Goal: Task Accomplishment & Management: Use online tool/utility

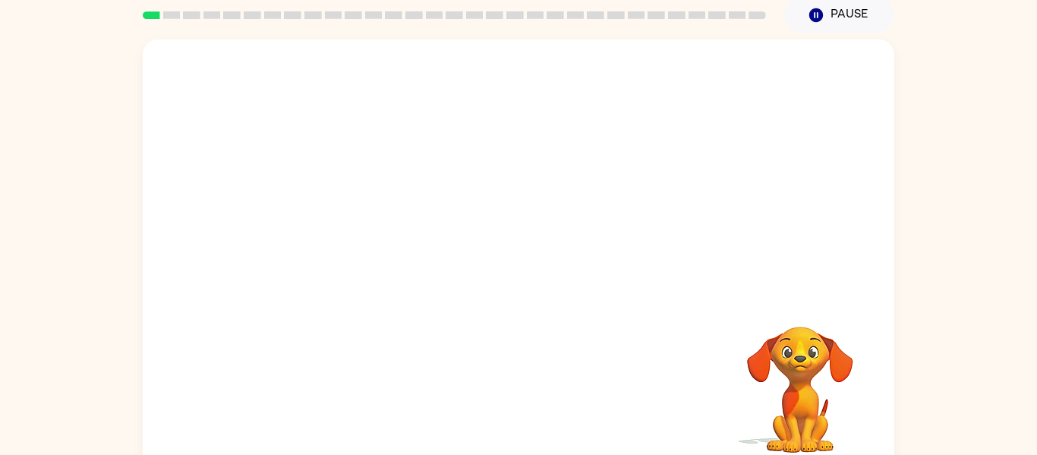
scroll to position [79, 0]
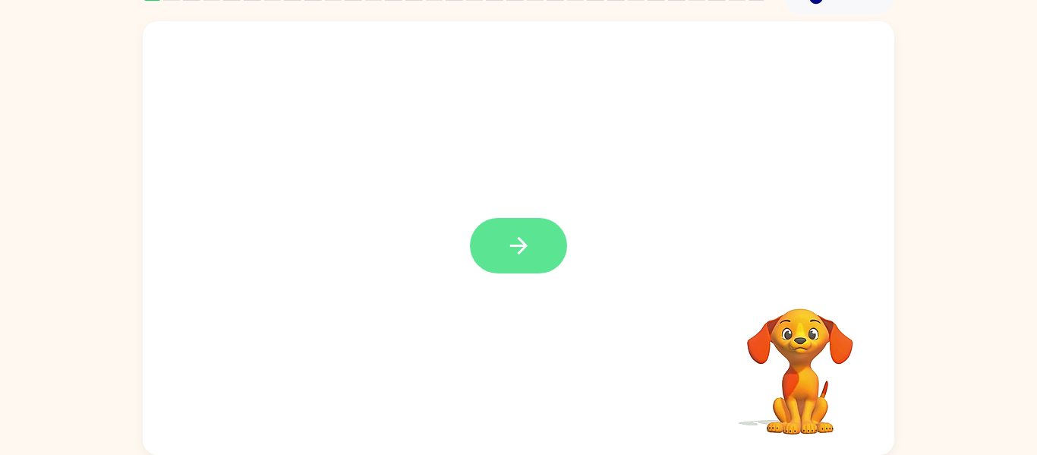
click at [534, 228] on button "button" at bounding box center [518, 245] width 97 height 55
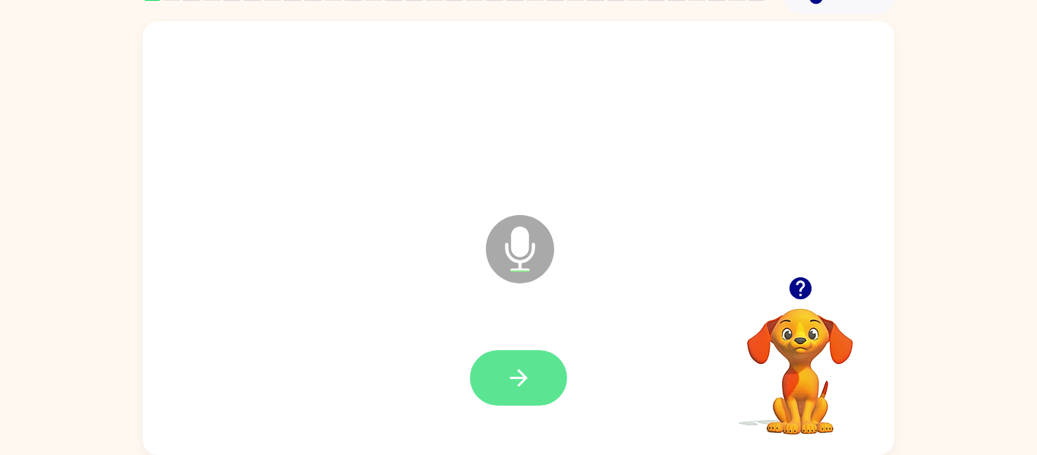
click at [521, 363] on button "button" at bounding box center [518, 377] width 97 height 55
click at [532, 373] on button "button" at bounding box center [518, 377] width 97 height 55
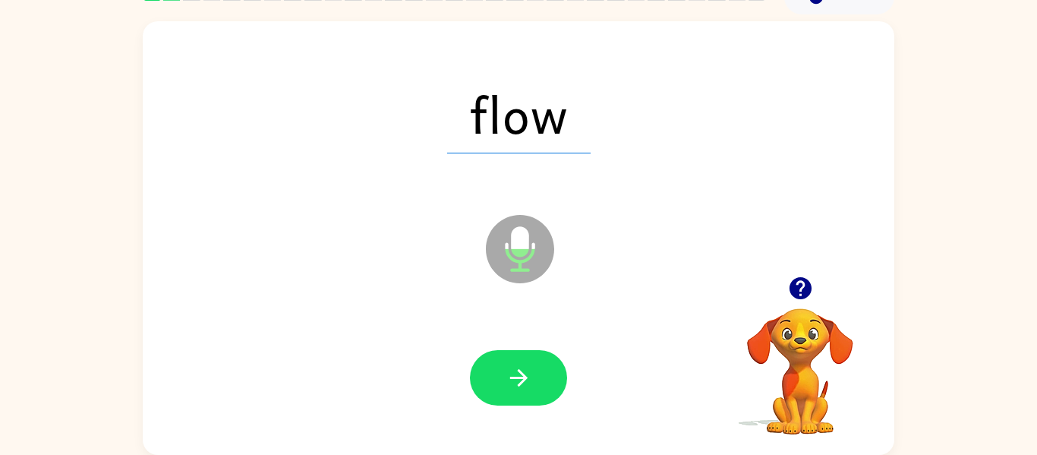
click at [532, 373] on button "button" at bounding box center [518, 377] width 97 height 55
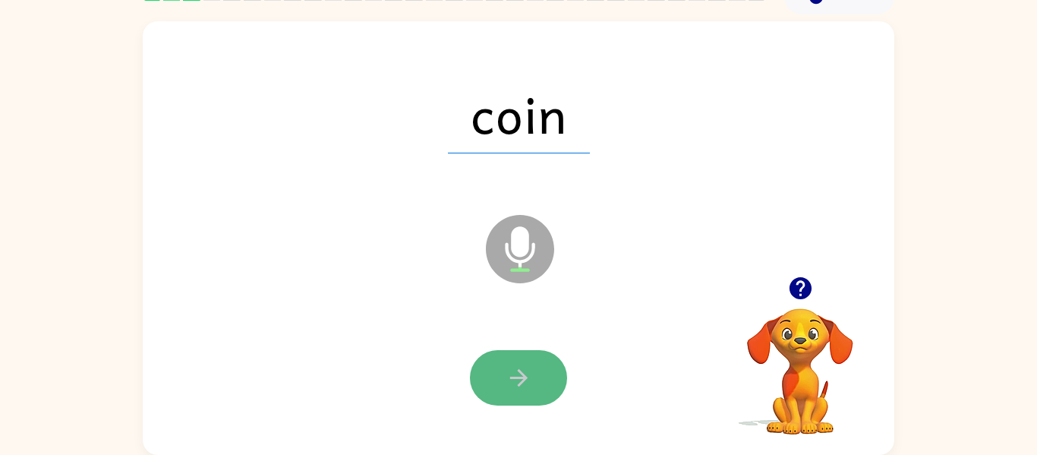
click at [532, 374] on button "button" at bounding box center [518, 377] width 97 height 55
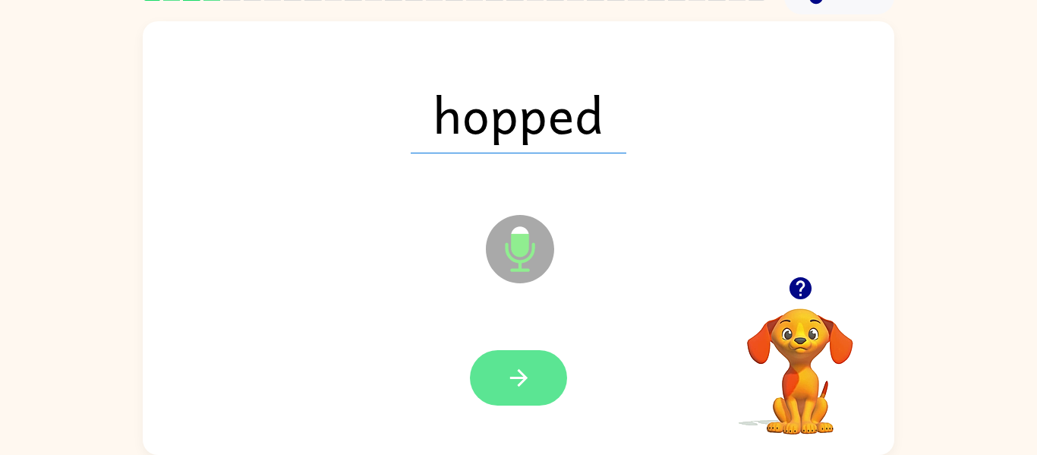
click at [524, 370] on icon "button" at bounding box center [519, 377] width 27 height 27
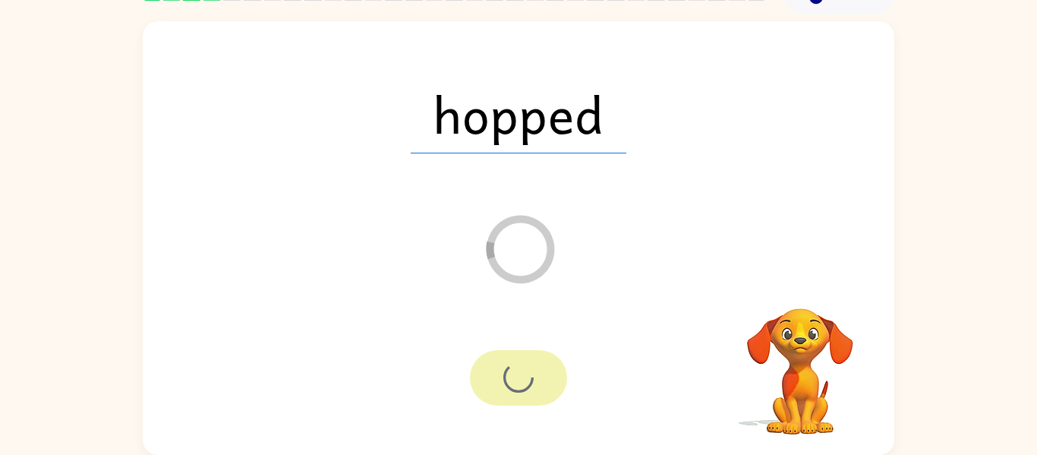
click at [525, 370] on div at bounding box center [518, 377] width 97 height 55
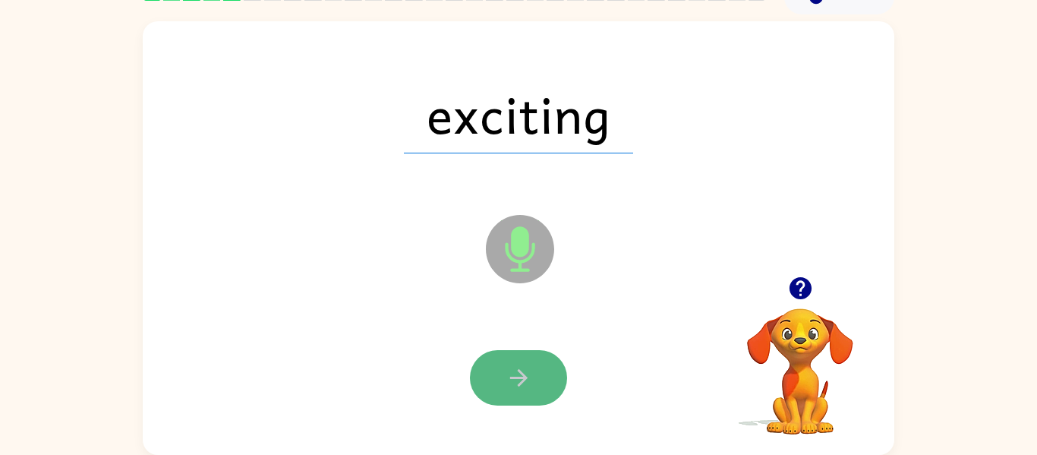
click at [516, 380] on icon "button" at bounding box center [519, 377] width 27 height 27
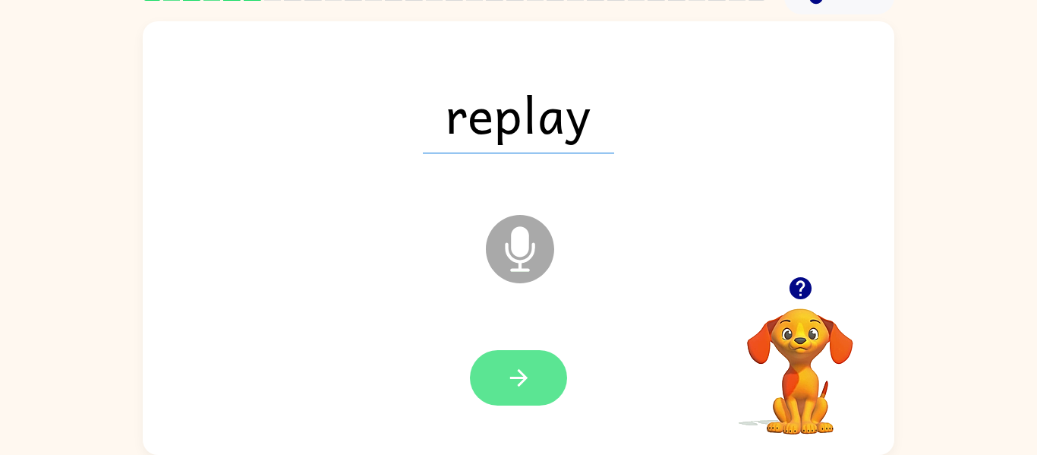
click at [531, 371] on icon "button" at bounding box center [519, 377] width 27 height 27
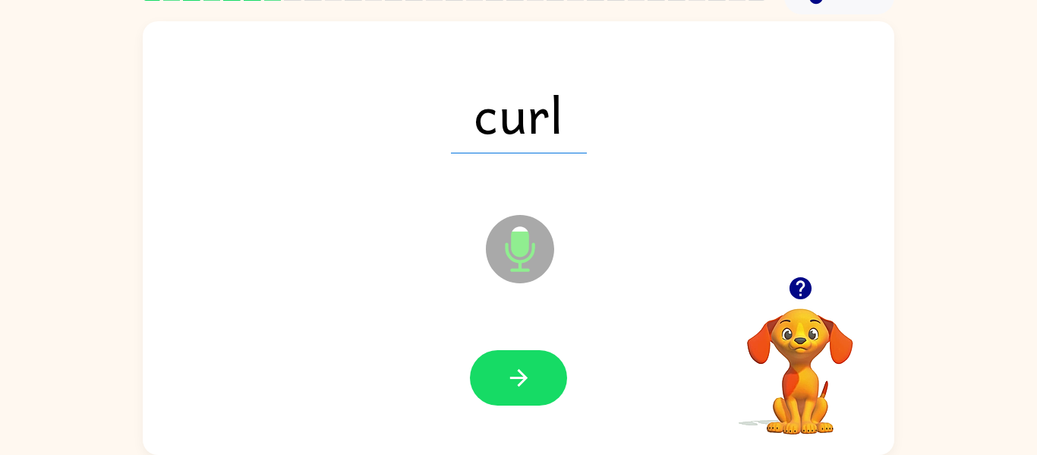
click at [531, 371] on icon "button" at bounding box center [519, 377] width 27 height 27
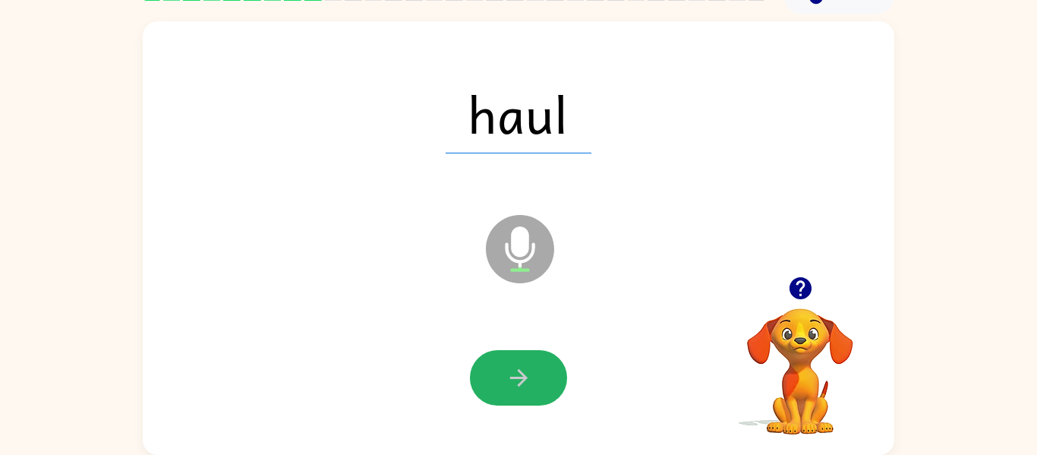
click at [531, 371] on icon "button" at bounding box center [519, 377] width 27 height 27
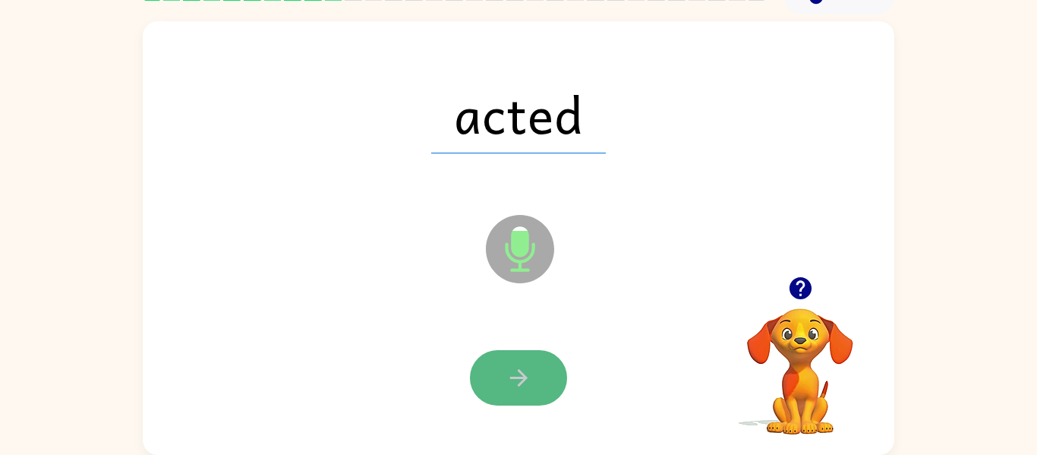
click at [531, 371] on icon "button" at bounding box center [519, 377] width 27 height 27
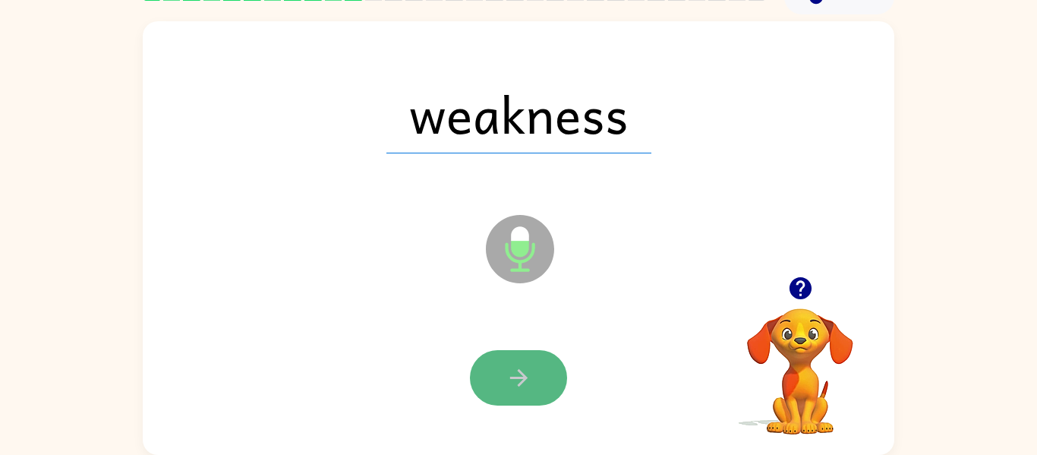
click at [531, 372] on icon "button" at bounding box center [519, 377] width 27 height 27
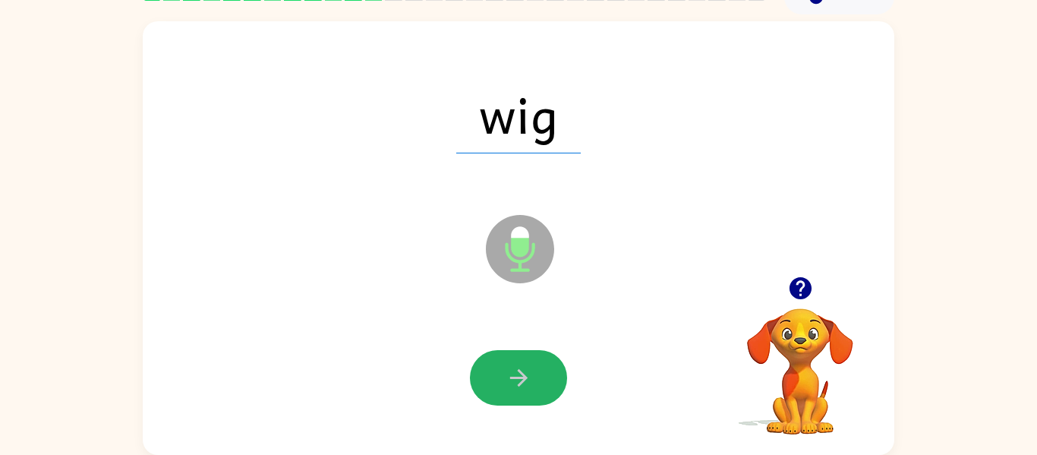
click at [531, 373] on icon "button" at bounding box center [519, 377] width 27 height 27
click at [530, 372] on icon "button" at bounding box center [519, 377] width 27 height 27
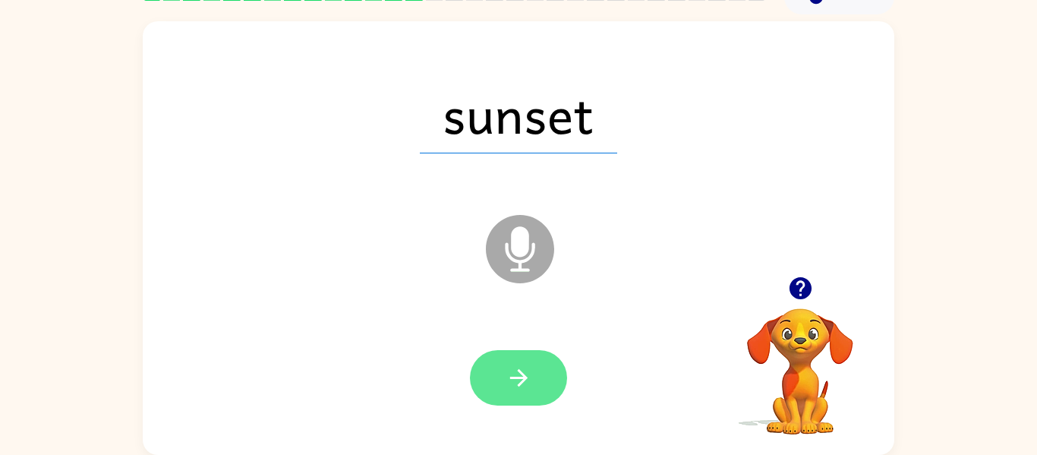
click at [538, 386] on button "button" at bounding box center [518, 377] width 97 height 55
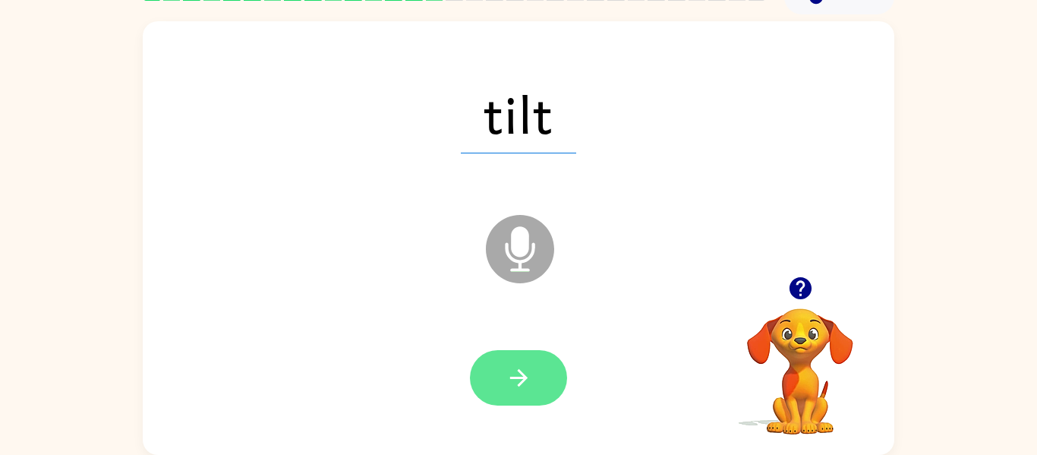
click at [541, 391] on button "button" at bounding box center [518, 377] width 97 height 55
click at [526, 366] on icon "button" at bounding box center [519, 377] width 27 height 27
click at [528, 368] on icon "button" at bounding box center [519, 377] width 27 height 27
click at [526, 367] on icon "button" at bounding box center [519, 377] width 27 height 27
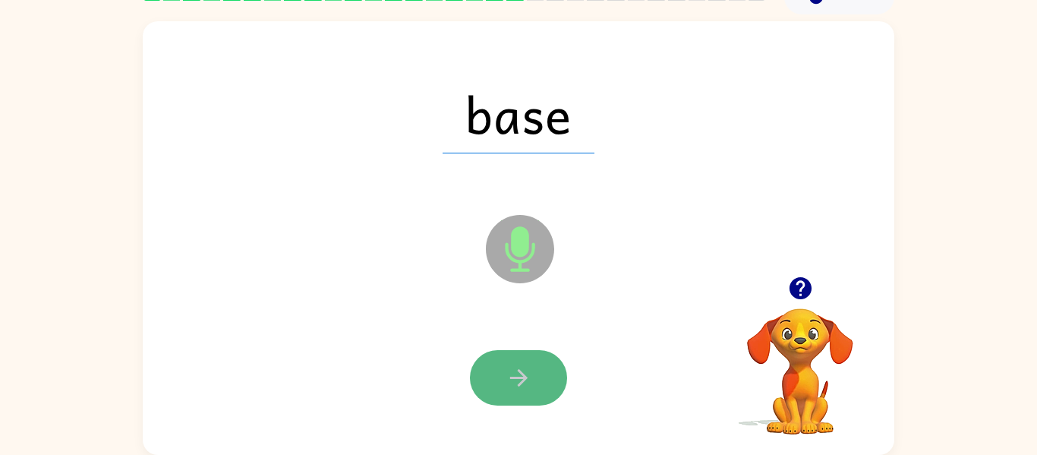
click at [535, 372] on button "button" at bounding box center [518, 377] width 97 height 55
click at [537, 371] on button "button" at bounding box center [518, 377] width 97 height 55
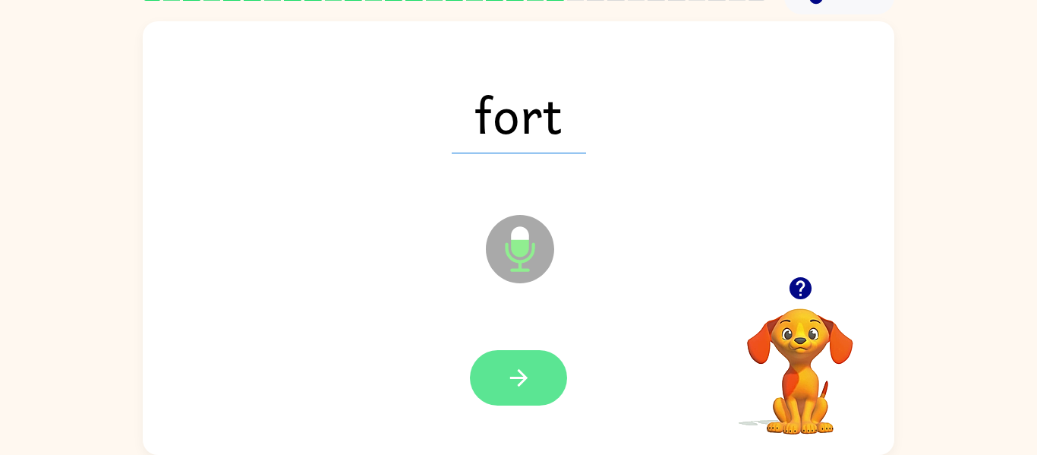
click at [550, 375] on button "button" at bounding box center [518, 377] width 97 height 55
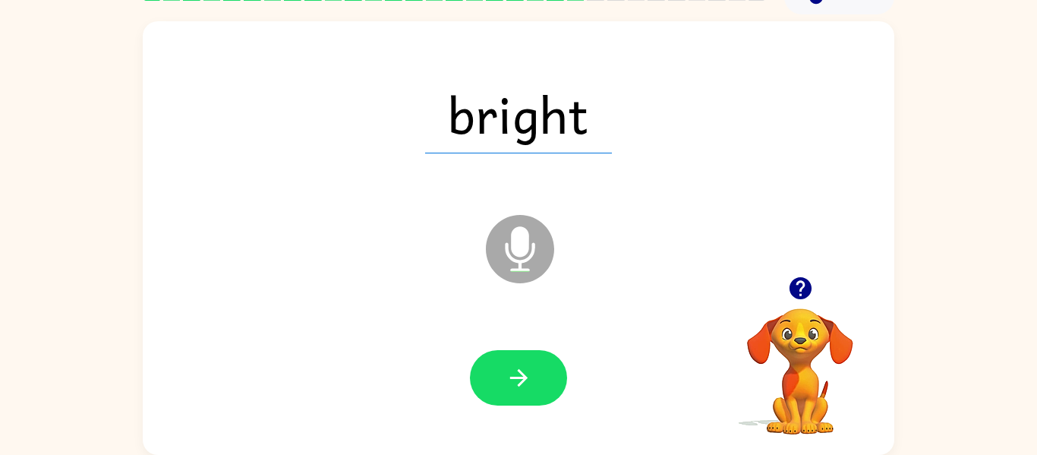
click at [545, 375] on button "button" at bounding box center [518, 377] width 97 height 55
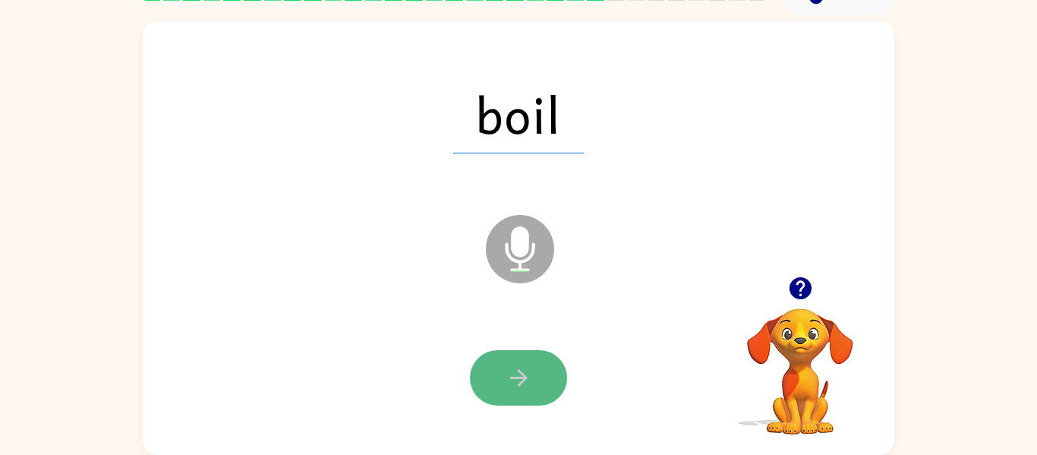
click at [546, 375] on button "button" at bounding box center [518, 377] width 97 height 55
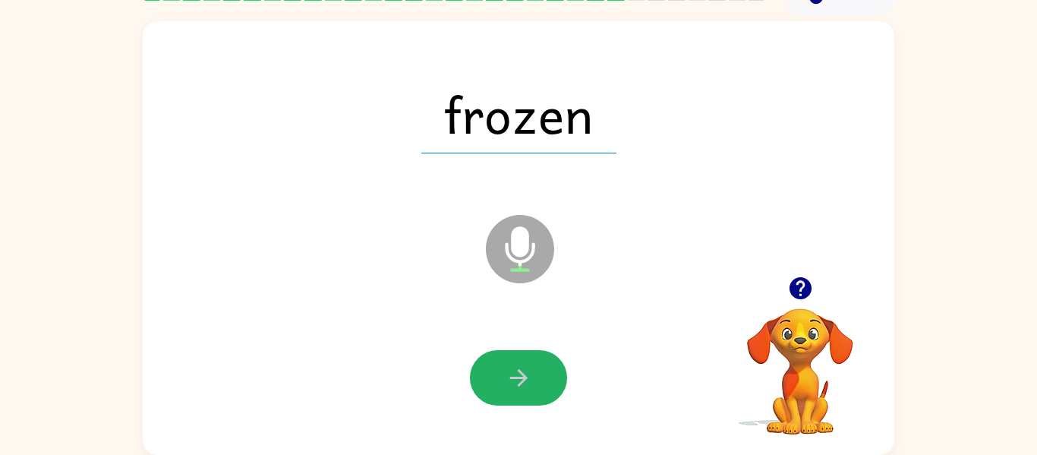
click at [546, 375] on button "button" at bounding box center [518, 377] width 97 height 55
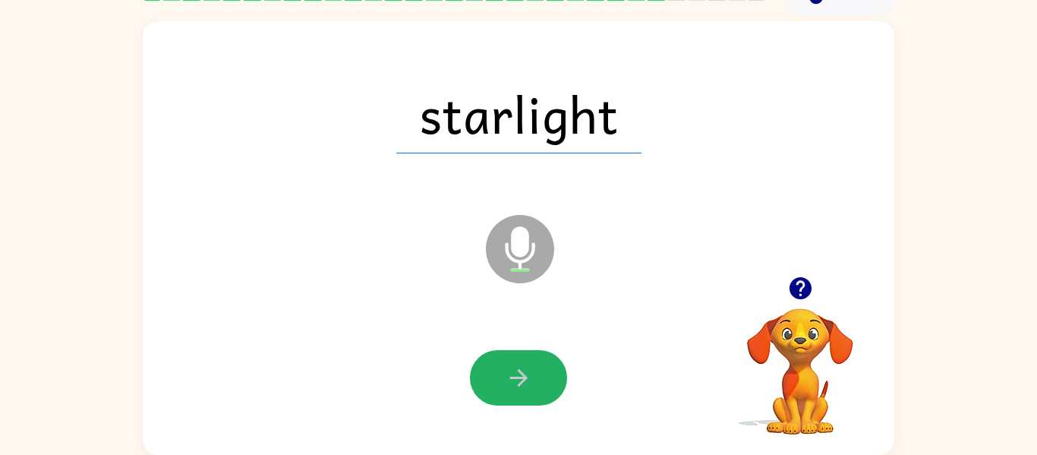
click at [546, 375] on button "button" at bounding box center [518, 377] width 97 height 55
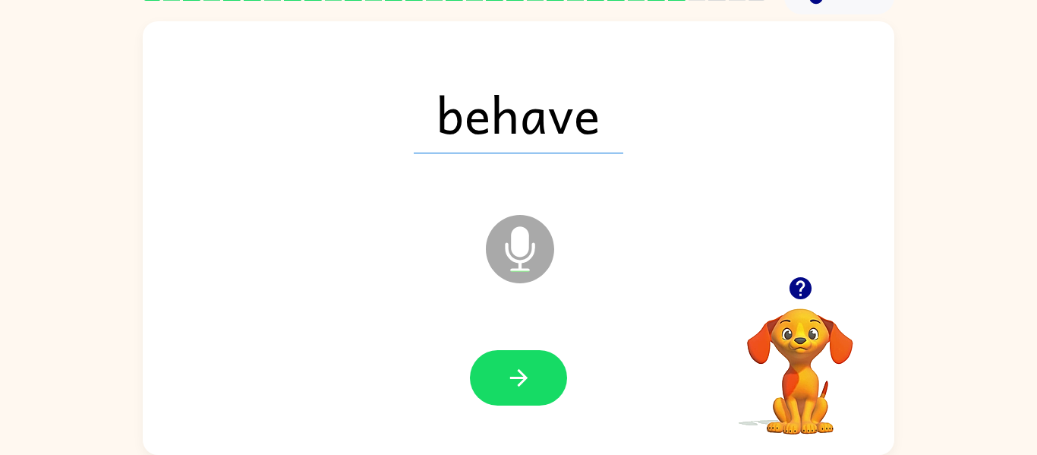
click at [546, 375] on button "button" at bounding box center [518, 377] width 97 height 55
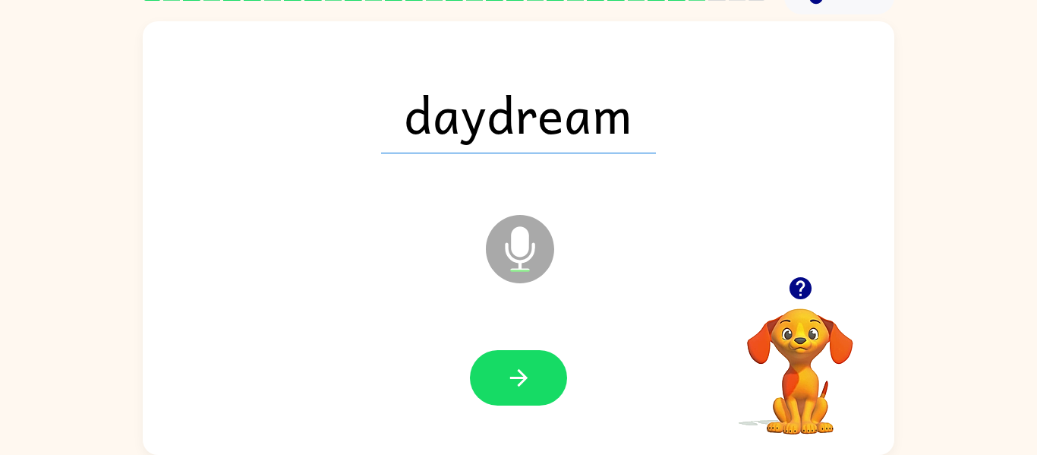
click at [546, 375] on button "button" at bounding box center [518, 377] width 97 height 55
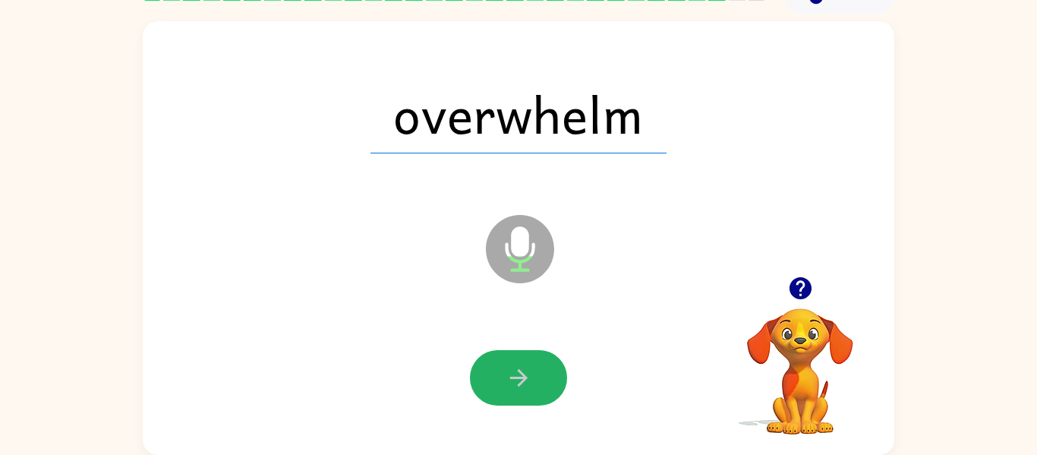
click at [546, 375] on button "button" at bounding box center [518, 377] width 97 height 55
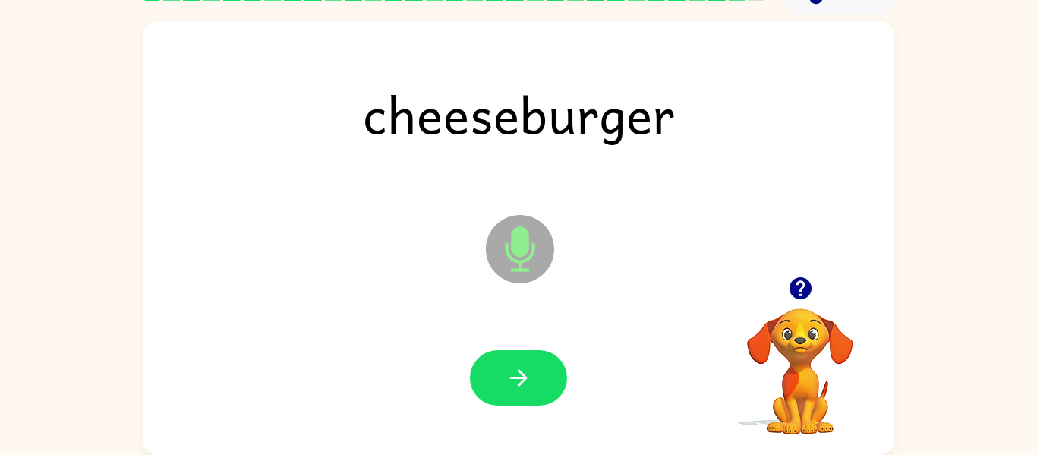
click at [546, 375] on button "button" at bounding box center [518, 377] width 97 height 55
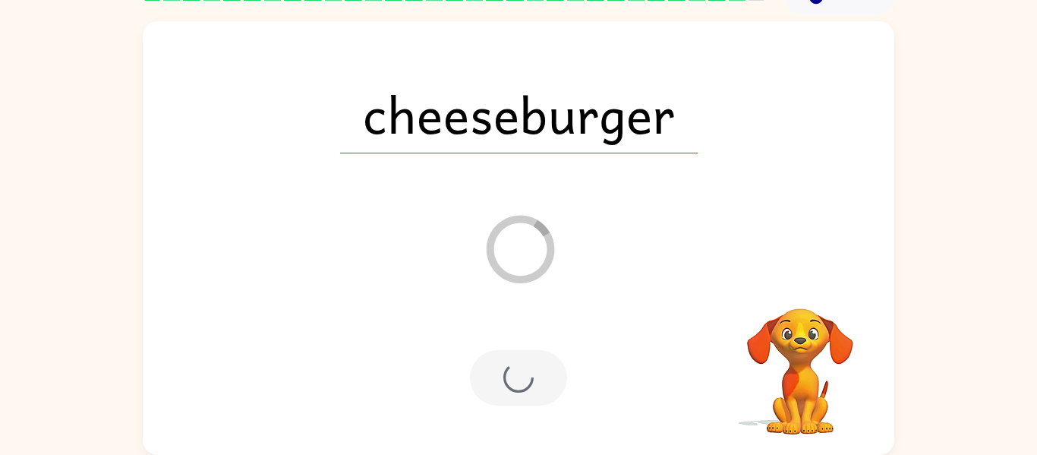
scroll to position [52, 0]
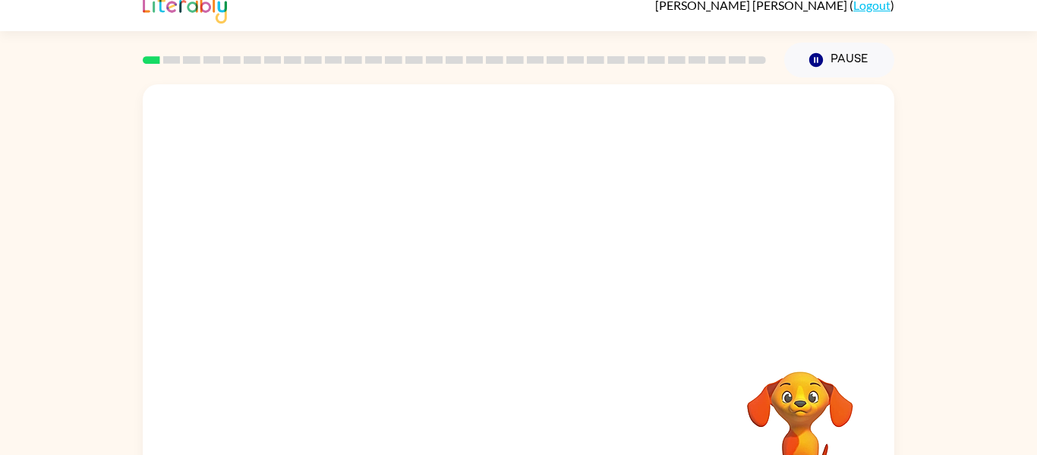
scroll to position [79, 0]
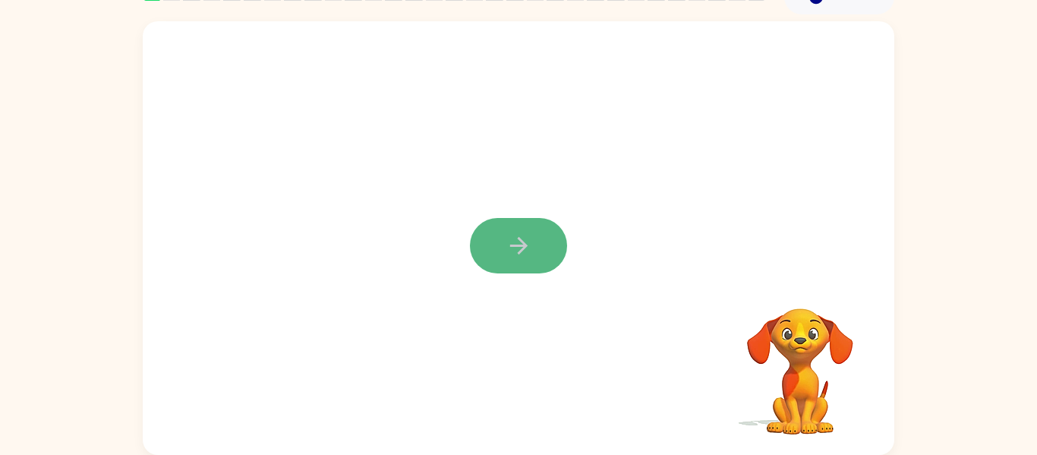
click at [496, 235] on button "button" at bounding box center [518, 245] width 97 height 55
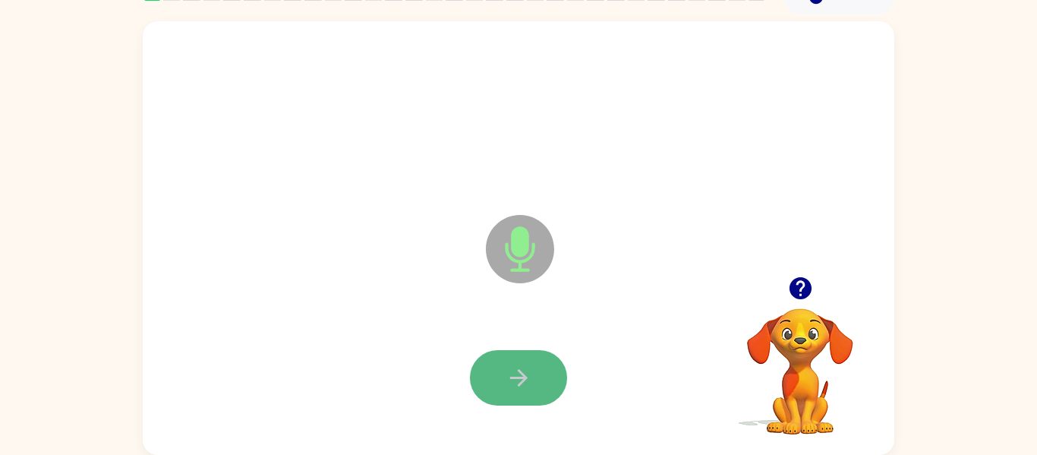
click at [537, 393] on button "button" at bounding box center [518, 377] width 97 height 55
click at [537, 393] on div at bounding box center [518, 378] width 721 height 124
click at [534, 393] on button "button" at bounding box center [518, 377] width 97 height 55
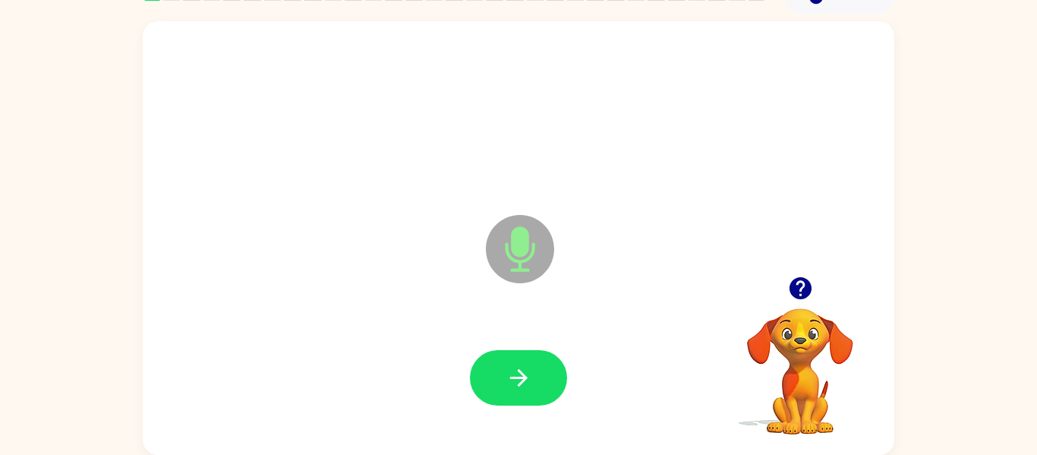
click at [534, 393] on button "button" at bounding box center [518, 377] width 97 height 55
click at [506, 333] on div at bounding box center [518, 378] width 721 height 124
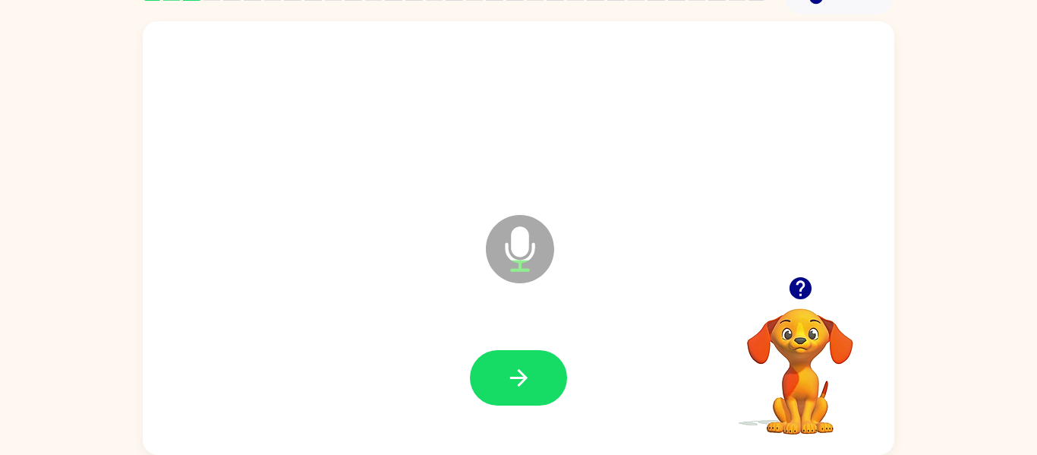
click at [505, 333] on div at bounding box center [518, 378] width 721 height 124
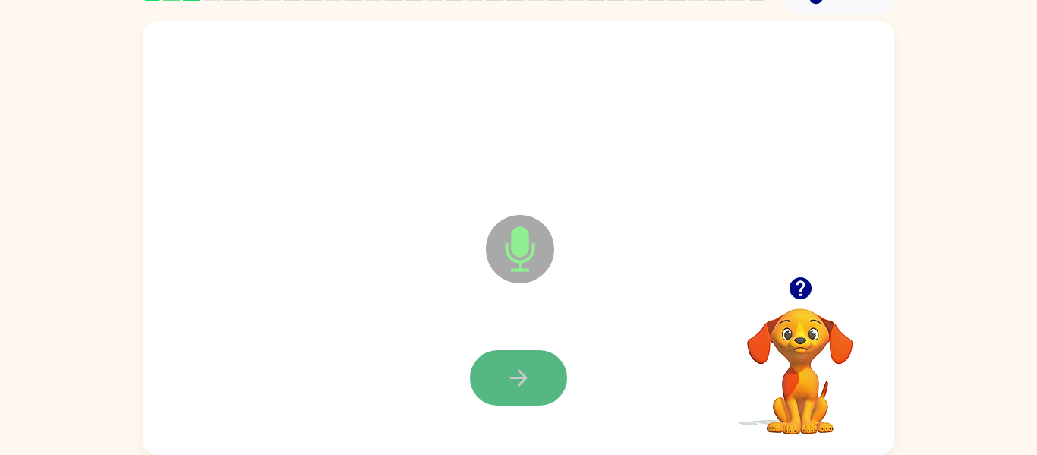
click at [540, 368] on button "button" at bounding box center [518, 377] width 97 height 55
click at [538, 367] on button "button" at bounding box center [518, 377] width 97 height 55
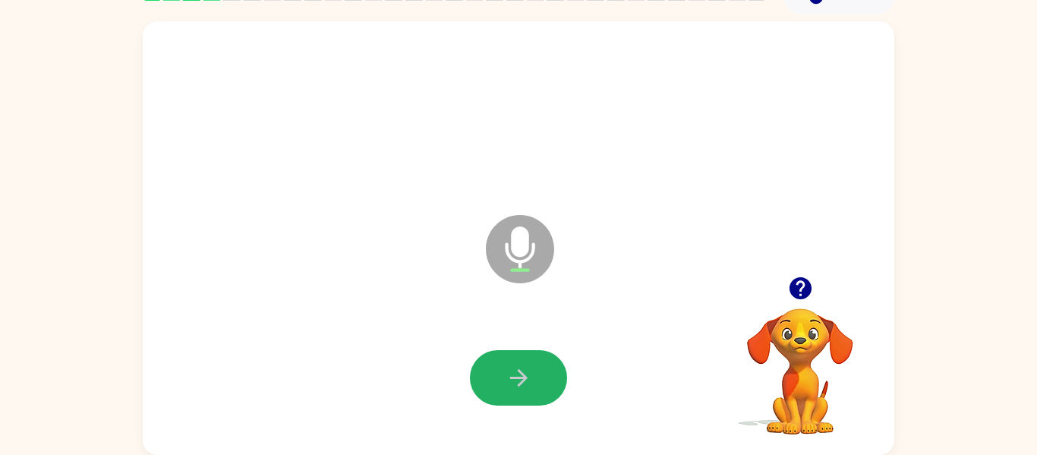
click at [538, 367] on button "button" at bounding box center [518, 377] width 97 height 55
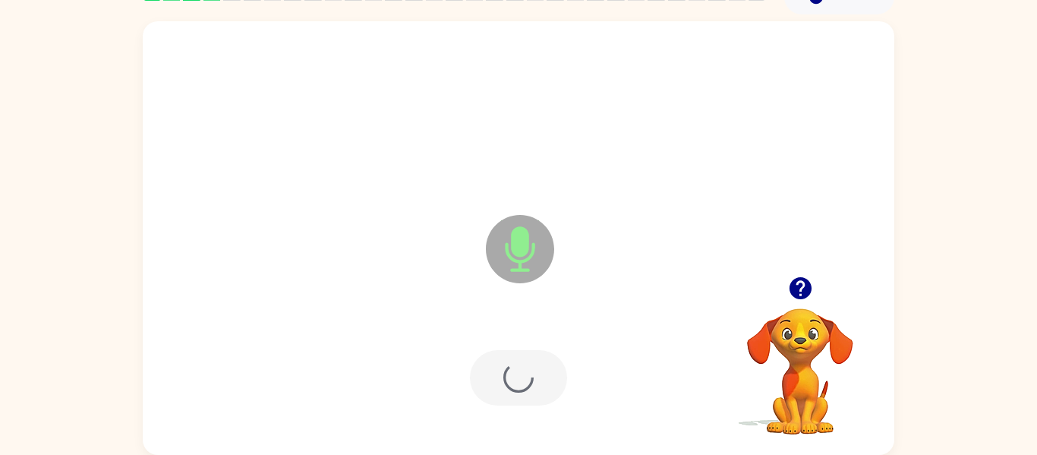
click at [538, 367] on div at bounding box center [518, 377] width 97 height 55
click at [538, 367] on button "button" at bounding box center [518, 377] width 97 height 55
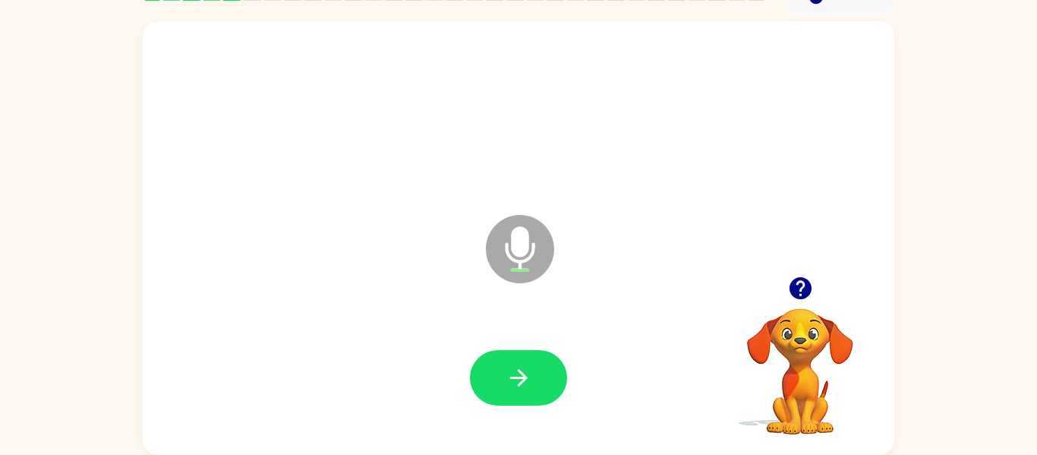
click at [538, 367] on button "button" at bounding box center [518, 377] width 97 height 55
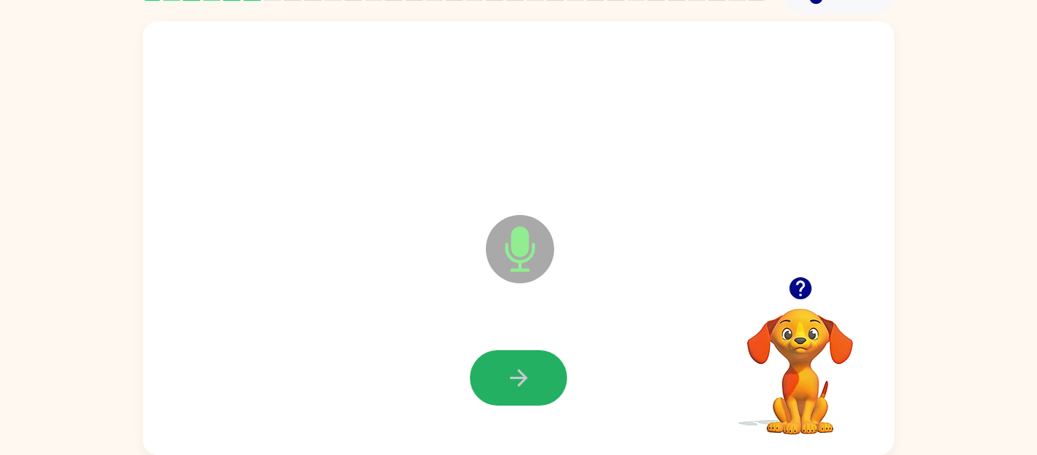
click at [538, 367] on button "button" at bounding box center [518, 377] width 97 height 55
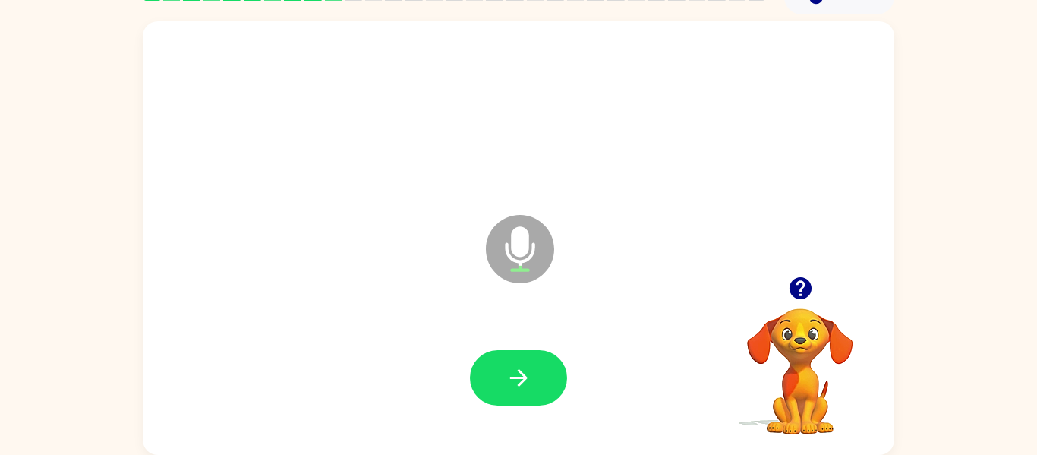
click at [538, 367] on button "button" at bounding box center [518, 377] width 97 height 55
click at [536, 367] on button "button" at bounding box center [518, 377] width 97 height 55
click at [537, 367] on button "button" at bounding box center [518, 377] width 97 height 55
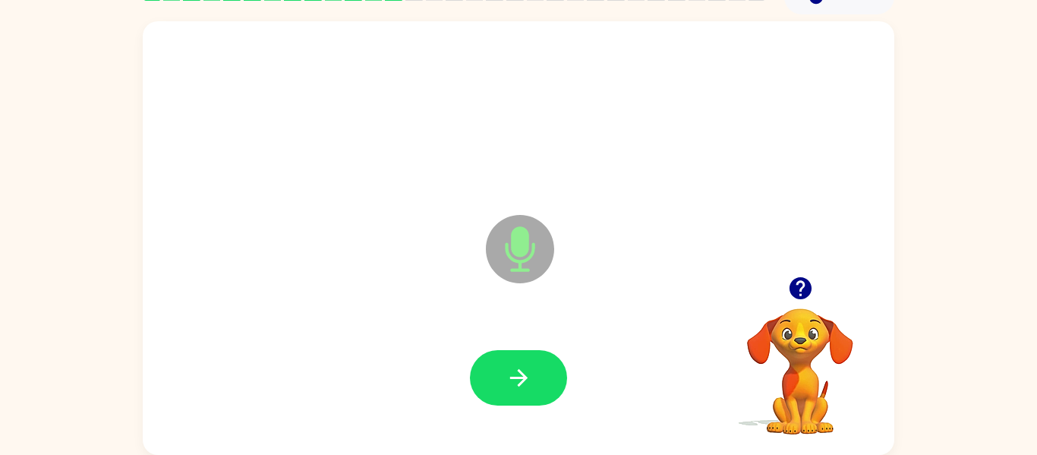
click at [539, 367] on button "button" at bounding box center [518, 377] width 97 height 55
click at [526, 352] on button "button" at bounding box center [518, 377] width 97 height 55
click at [532, 354] on button "button" at bounding box center [518, 377] width 97 height 55
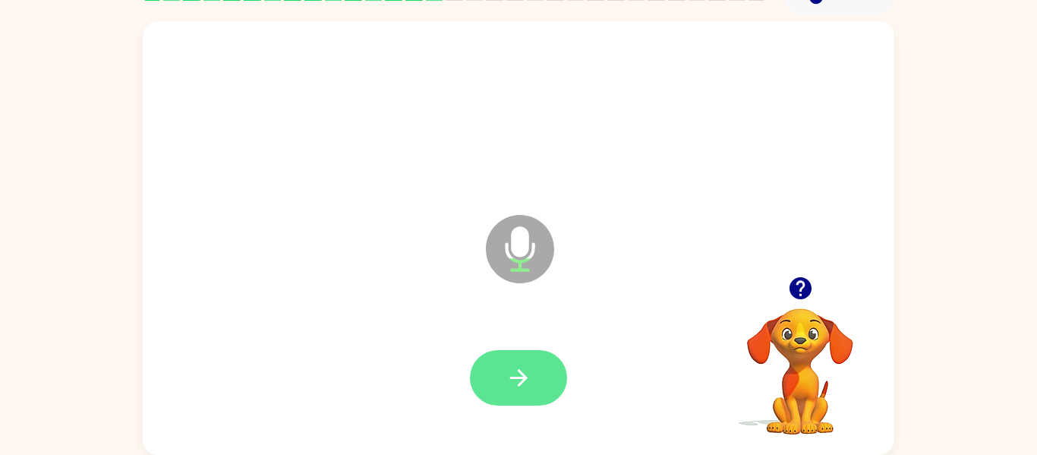
click at [521, 367] on icon "button" at bounding box center [519, 377] width 27 height 27
click at [525, 371] on icon "button" at bounding box center [519, 377] width 27 height 27
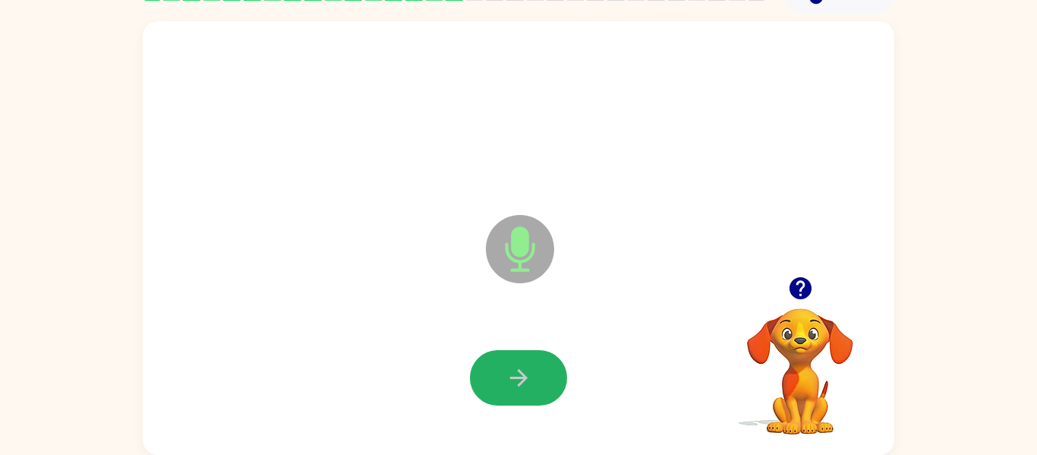
click at [524, 370] on icon "button" at bounding box center [519, 377] width 27 height 27
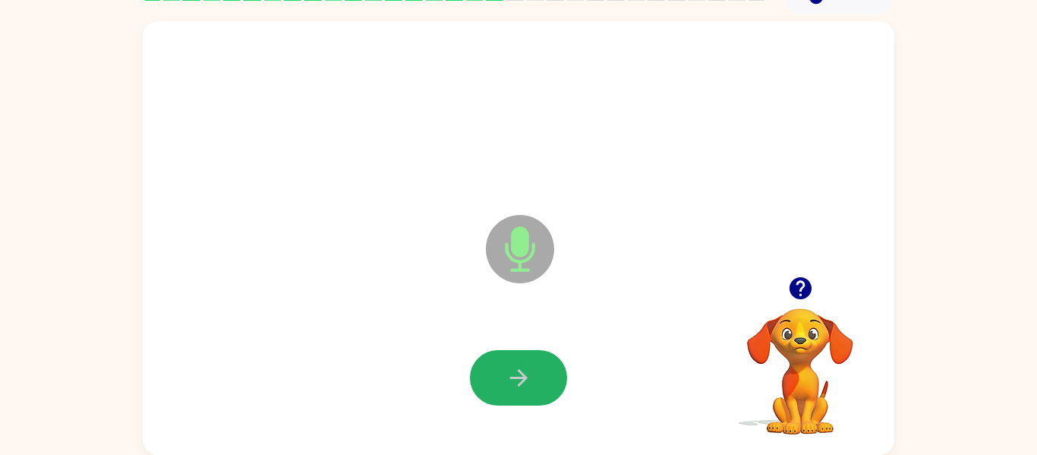
click at [524, 370] on icon "button" at bounding box center [519, 377] width 27 height 27
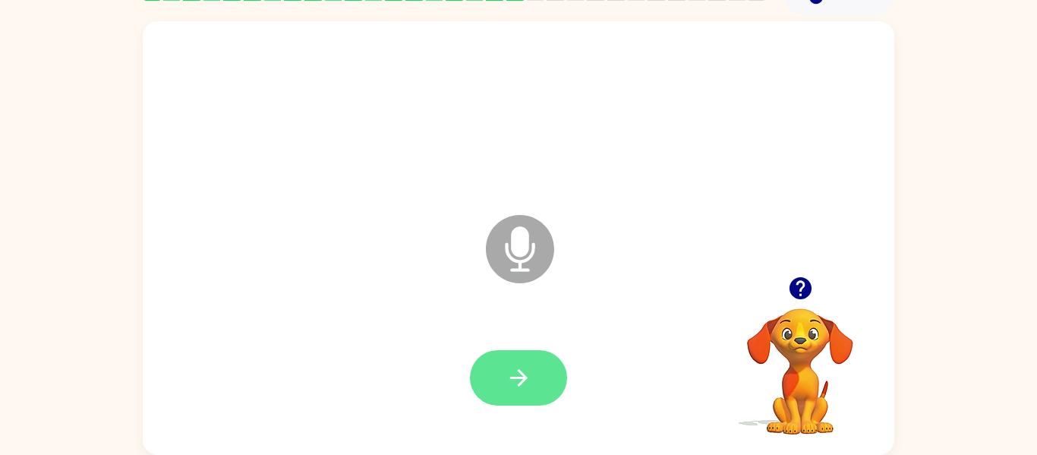
click at [528, 394] on button "button" at bounding box center [518, 377] width 97 height 55
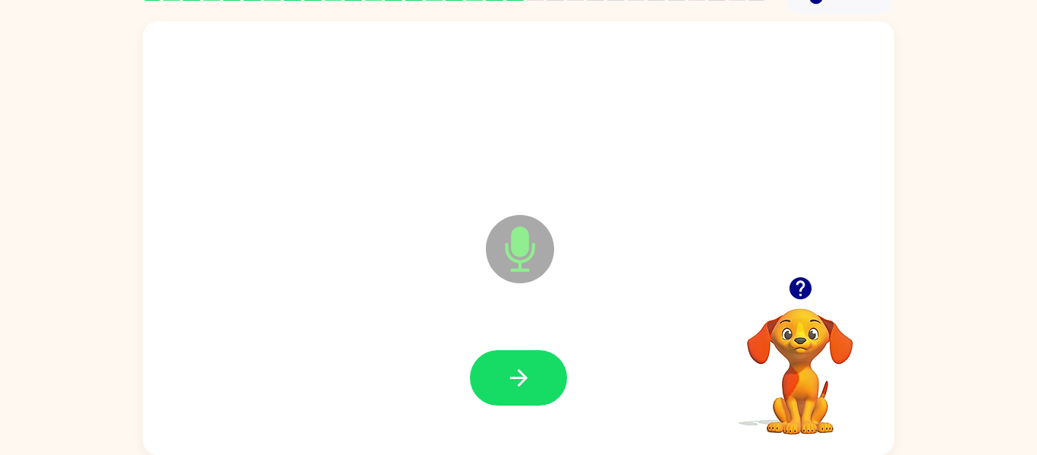
click at [528, 394] on button "button" at bounding box center [518, 377] width 97 height 55
click at [526, 397] on button "button" at bounding box center [518, 377] width 97 height 55
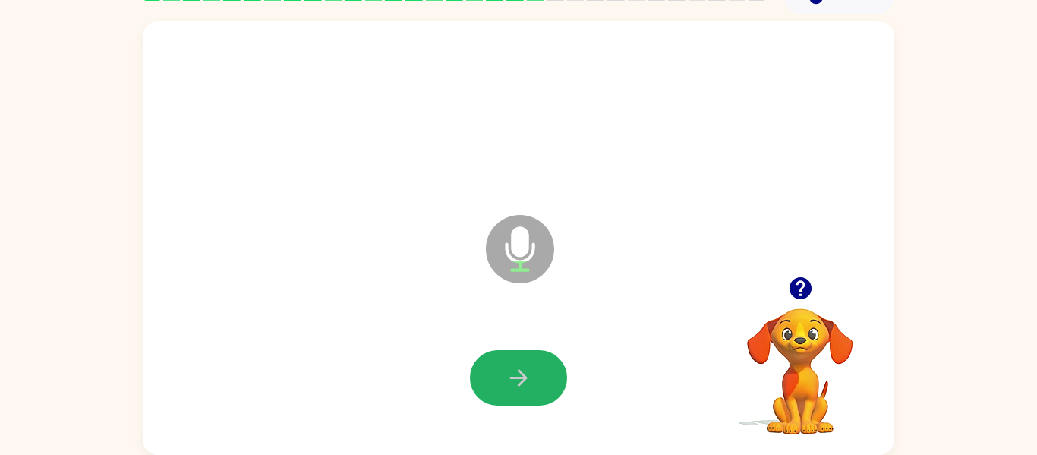
click at [526, 397] on button "button" at bounding box center [518, 377] width 97 height 55
click at [527, 394] on button "button" at bounding box center [518, 377] width 97 height 55
click at [530, 393] on button "button" at bounding box center [518, 377] width 97 height 55
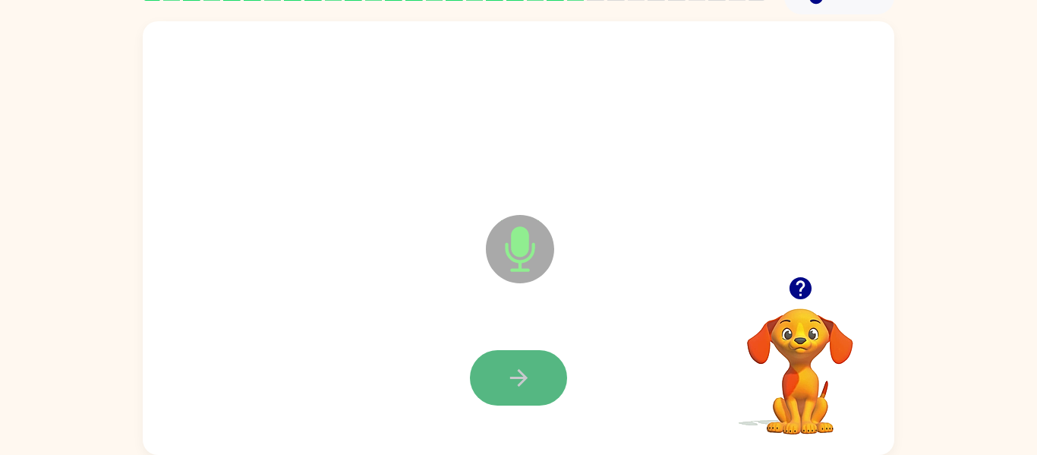
click at [536, 396] on button "button" at bounding box center [518, 377] width 97 height 55
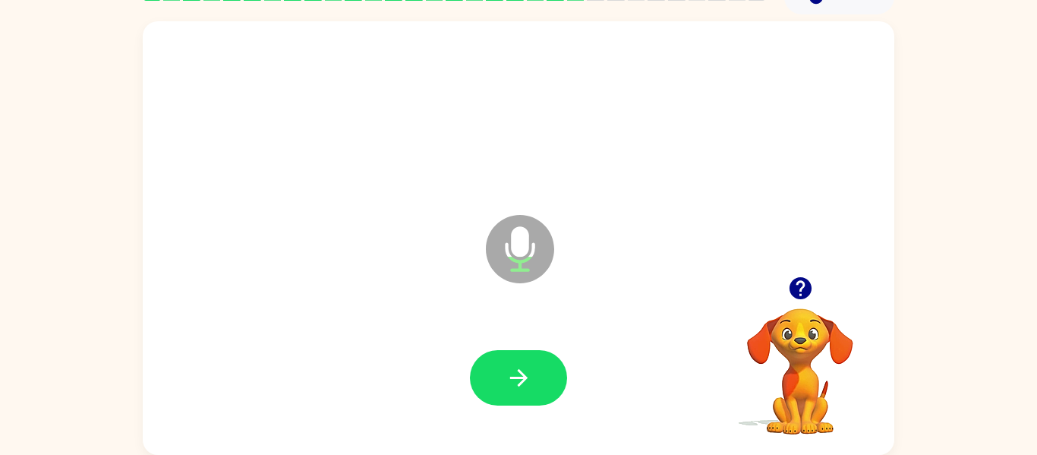
click at [536, 396] on button "button" at bounding box center [518, 377] width 97 height 55
click at [540, 399] on button "button" at bounding box center [518, 377] width 97 height 55
click at [531, 370] on icon "button" at bounding box center [519, 377] width 27 height 27
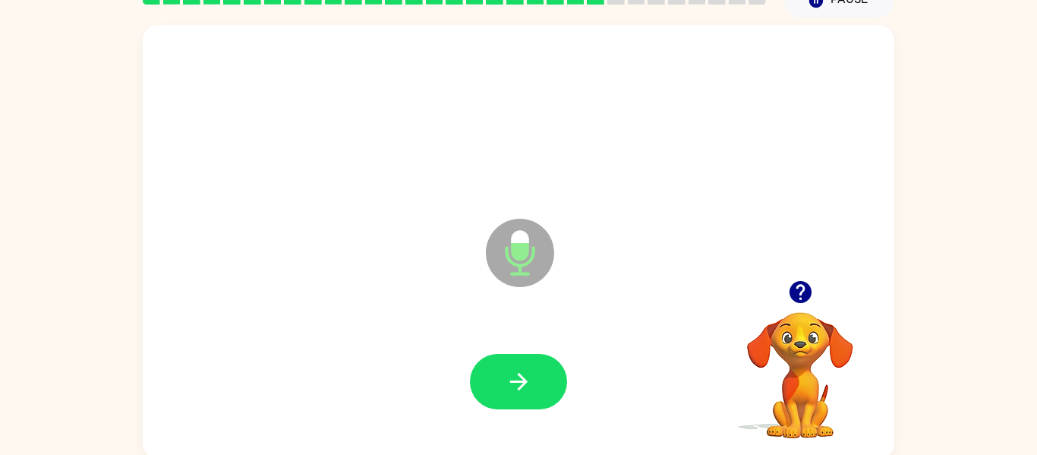
scroll to position [74, 0]
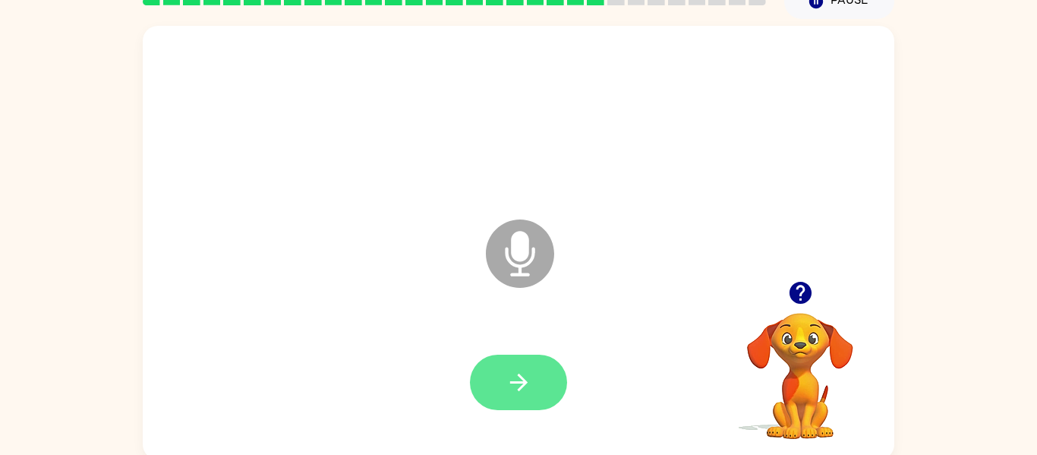
click at [533, 405] on button "button" at bounding box center [518, 381] width 97 height 55
click at [528, 386] on icon "button" at bounding box center [519, 382] width 27 height 27
click at [526, 396] on button "button" at bounding box center [518, 381] width 97 height 55
click at [540, 386] on button "button" at bounding box center [518, 381] width 97 height 55
click at [506, 389] on icon "button" at bounding box center [519, 382] width 27 height 27
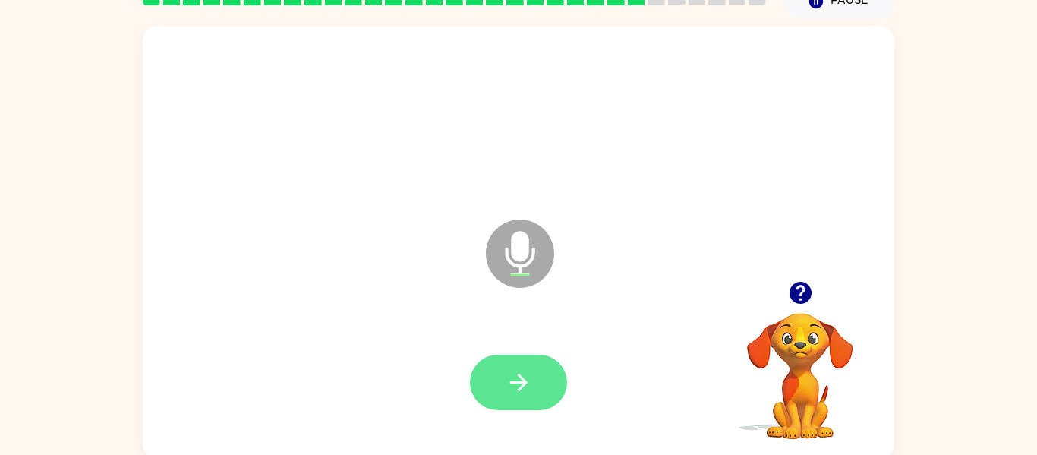
click at [527, 389] on icon "button" at bounding box center [519, 382] width 27 height 27
click at [526, 407] on button "button" at bounding box center [518, 381] width 97 height 55
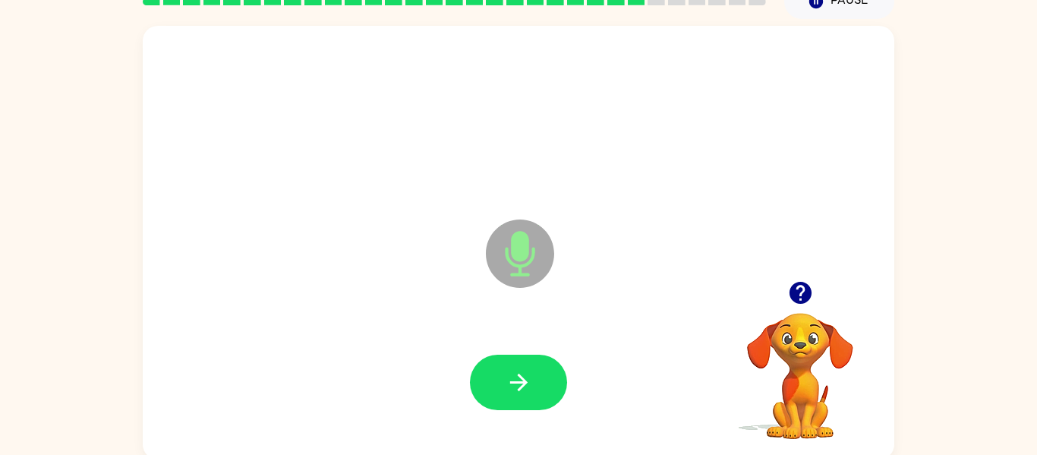
scroll to position [79, 0]
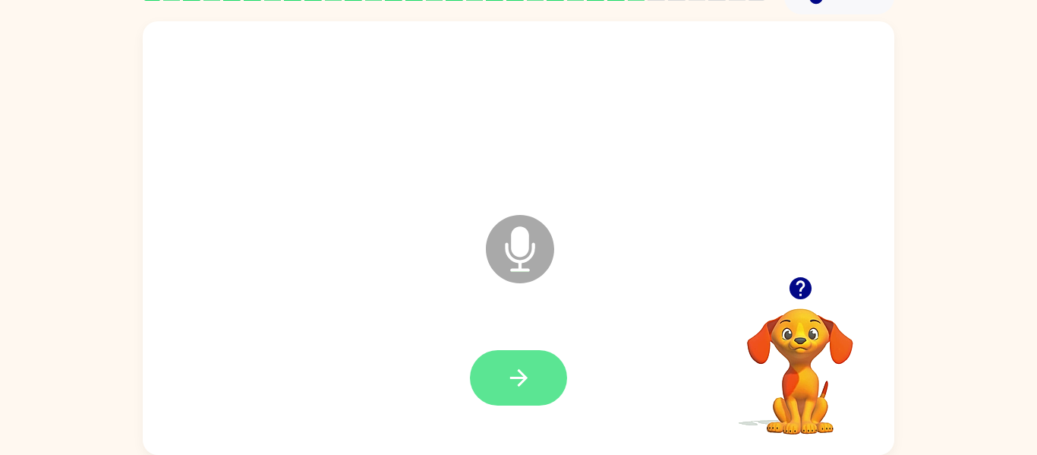
click at [534, 379] on button "button" at bounding box center [518, 377] width 97 height 55
click at [539, 373] on button "button" at bounding box center [518, 377] width 97 height 55
click at [523, 376] on icon "button" at bounding box center [517, 377] width 17 height 17
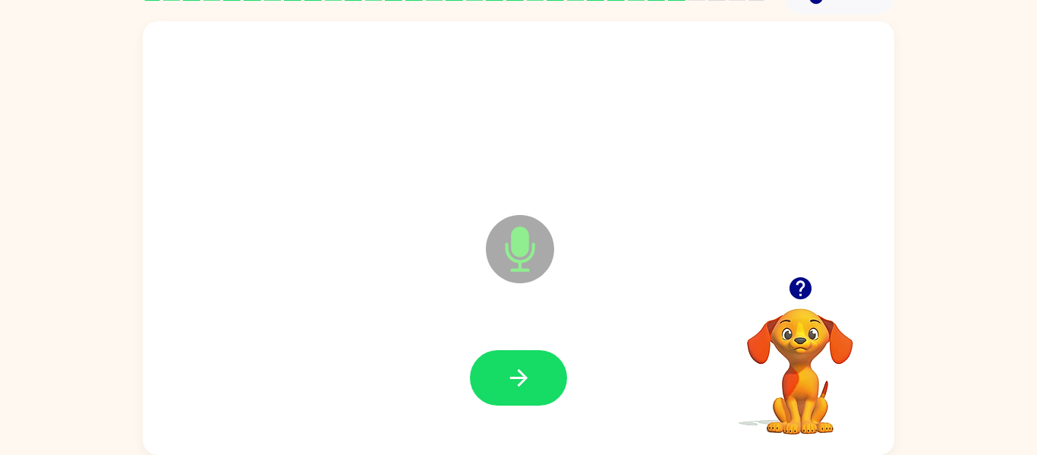
click at [597, 361] on div at bounding box center [518, 378] width 721 height 124
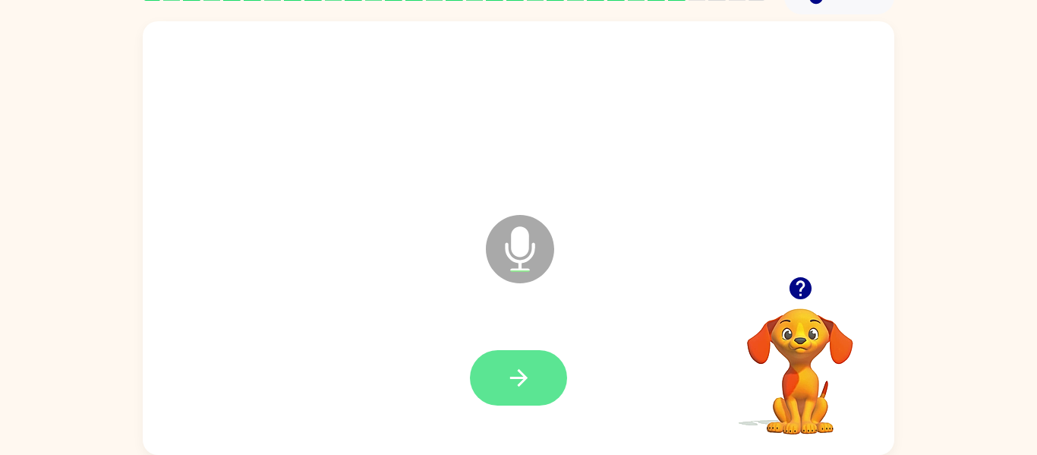
click at [540, 377] on button "button" at bounding box center [518, 377] width 97 height 55
click at [553, 413] on div at bounding box center [518, 378] width 721 height 124
click at [551, 376] on button "button" at bounding box center [518, 377] width 97 height 55
click at [539, 402] on button "button" at bounding box center [518, 377] width 97 height 55
click at [535, 369] on button "button" at bounding box center [518, 377] width 97 height 55
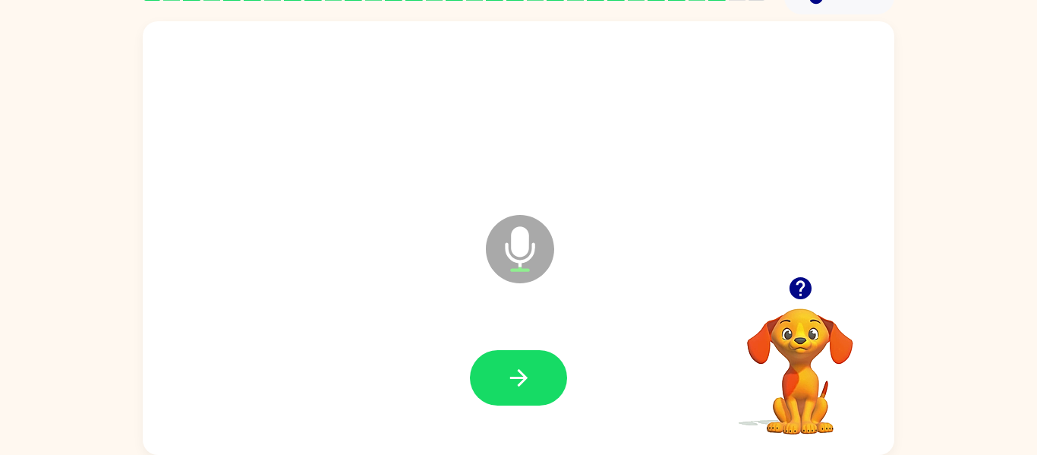
scroll to position [78, 0]
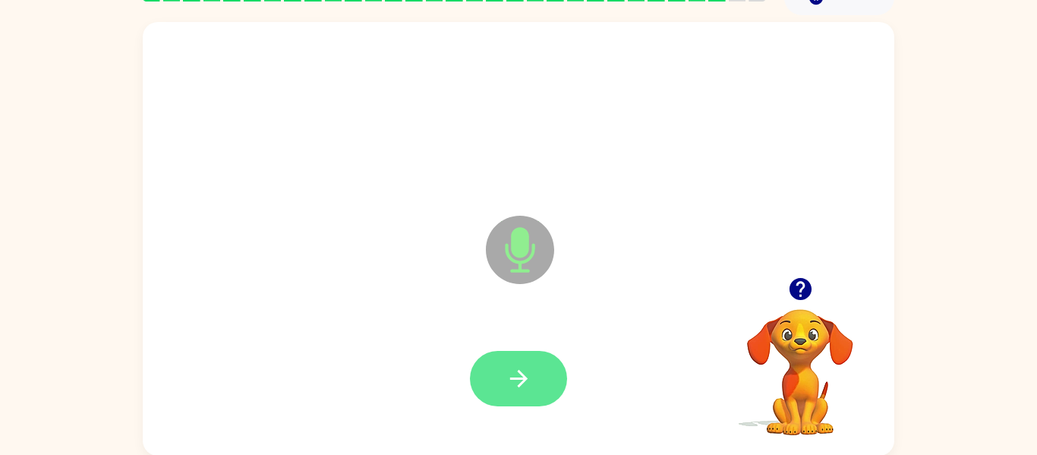
click at [540, 383] on button "button" at bounding box center [518, 378] width 97 height 55
click at [540, 395] on button "button" at bounding box center [518, 378] width 97 height 55
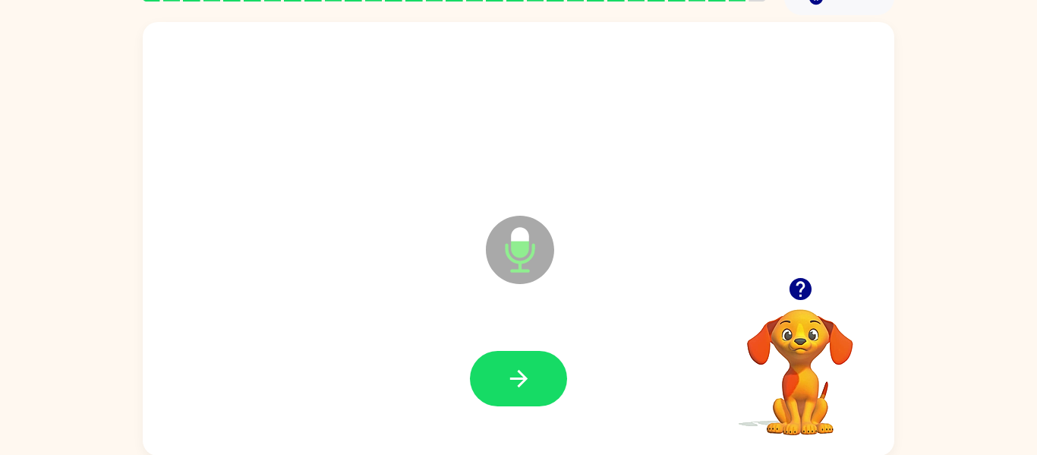
click at [540, 395] on button "button" at bounding box center [518, 378] width 97 height 55
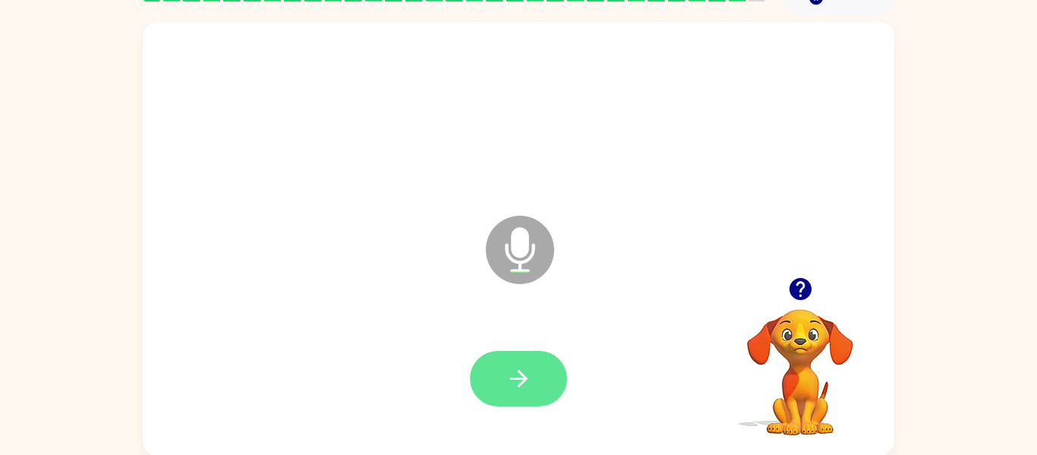
click at [526, 386] on icon "button" at bounding box center [519, 378] width 27 height 27
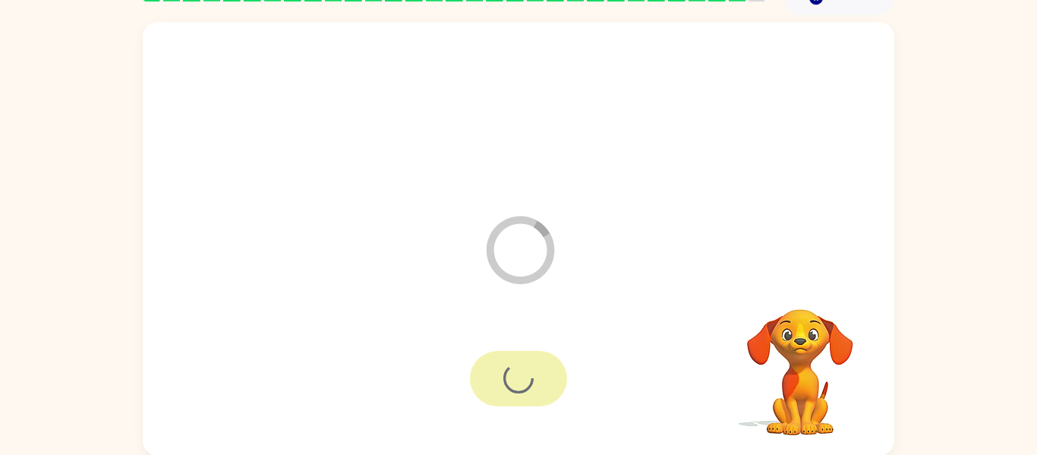
scroll to position [52, 0]
